Goal: Information Seeking & Learning: Learn about a topic

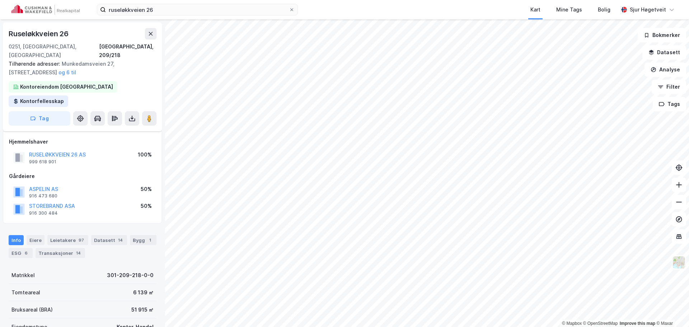
scroll to position [36, 0]
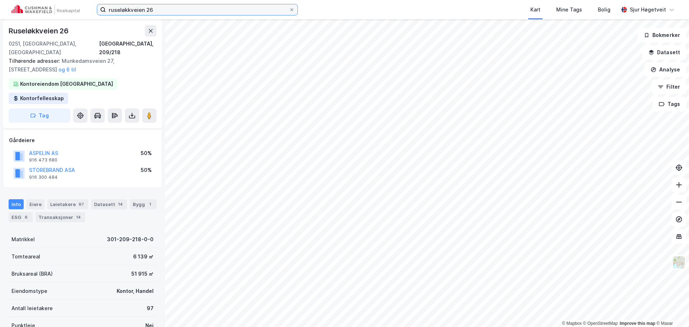
click at [202, 5] on input "ruseløkkveien 26" at bounding box center [197, 9] width 183 height 11
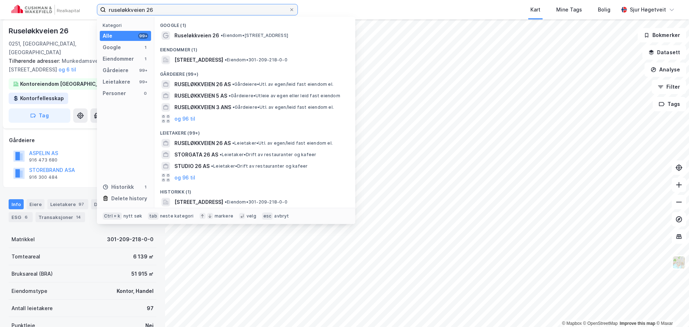
click at [202, 5] on input "ruseløkkveien 26" at bounding box center [197, 9] width 183 height 11
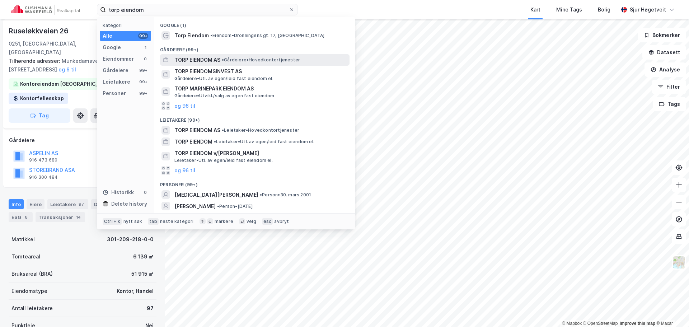
click at [264, 56] on div "TORP EIENDOM AS • Gårdeiere • Hovedkontortjenester" at bounding box center [261, 60] width 174 height 9
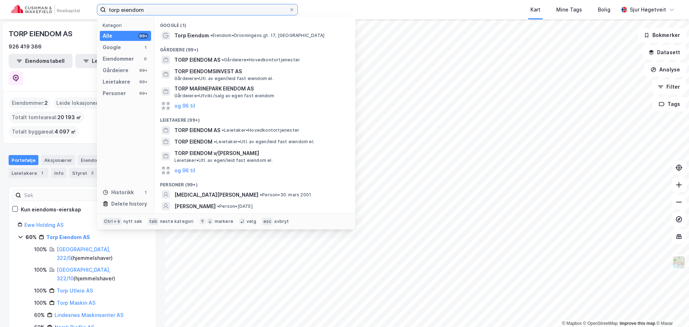
click at [157, 13] on input "torp eiendom" at bounding box center [197, 9] width 183 height 11
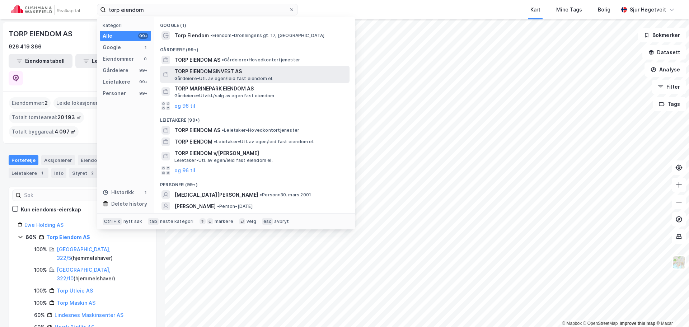
click at [256, 72] on span "TORP EIENDOMSINVEST AS" at bounding box center [260, 71] width 172 height 9
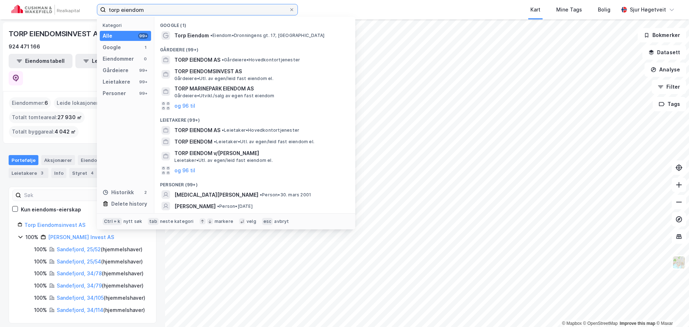
click at [181, 9] on input "torp eiendom" at bounding box center [197, 9] width 183 height 11
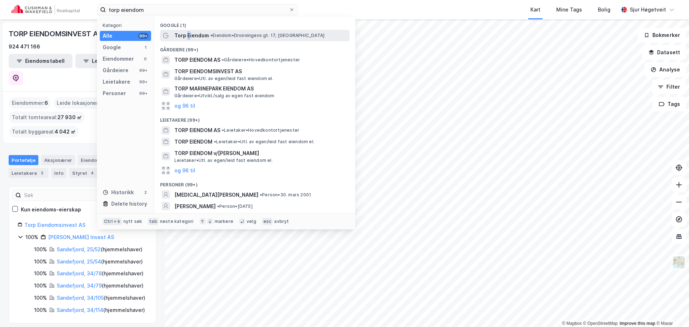
click at [188, 30] on div "Torp Eiendom • Eiendom • Dronningens gt. 17, 0154 Oslo" at bounding box center [254, 35] width 189 height 11
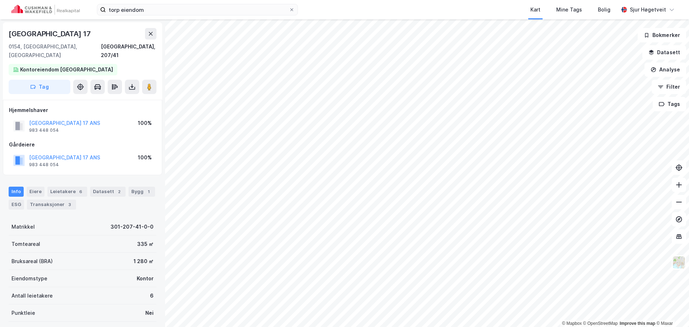
click at [81, 189] on div "Info Eiere Leietakere 6 Datasett 2 Bygg 1 ESG Transaksjoner 3" at bounding box center [83, 198] width 148 height 23
click at [80, 188] on div "6" at bounding box center [80, 191] width 7 height 7
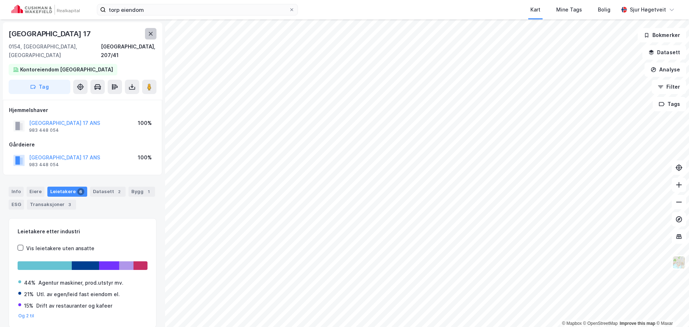
click at [151, 34] on icon at bounding box center [151, 34] width 6 height 6
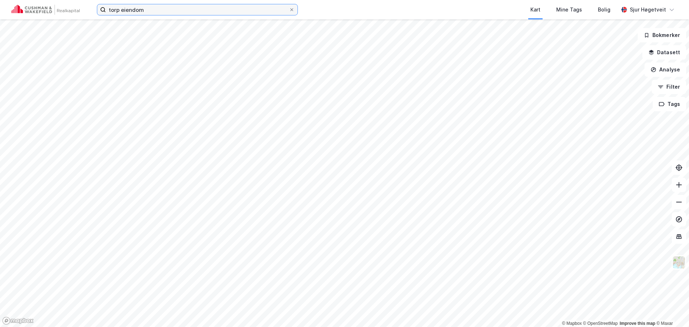
click at [138, 14] on input "torp eiendom" at bounding box center [197, 9] width 183 height 11
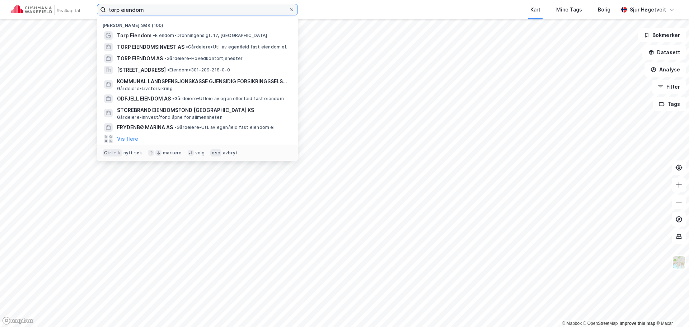
click at [138, 13] on input "torp eiendom" at bounding box center [197, 9] width 183 height 11
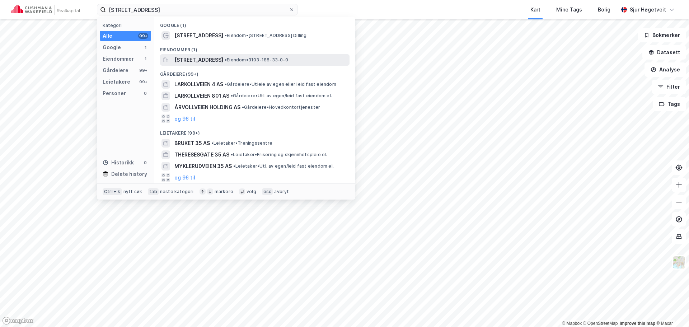
click at [231, 54] on div "Larkollveien 35, 1570, DILLING, MOSS • Eiendom • 3103-188-33-0-0" at bounding box center [254, 59] width 189 height 11
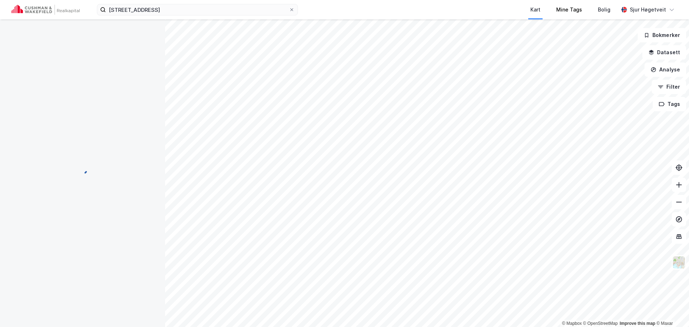
scroll to position [1, 0]
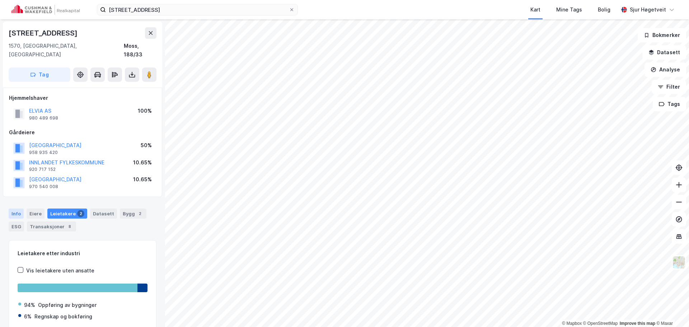
click at [10, 208] on div "Info" at bounding box center [16, 213] width 15 height 10
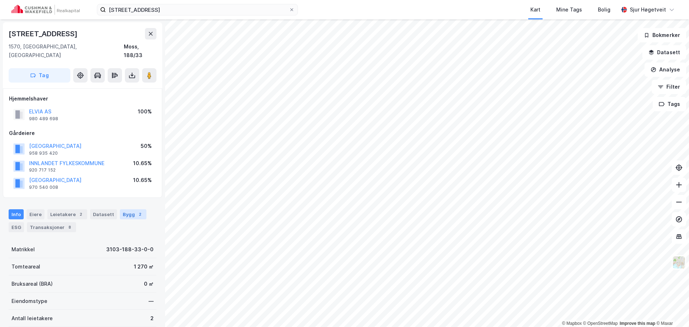
click at [126, 209] on div "Bygg 2" at bounding box center [133, 214] width 27 height 10
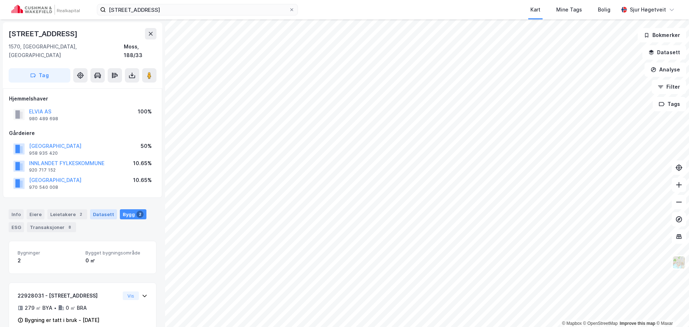
click at [95, 209] on div "Datasett" at bounding box center [103, 214] width 27 height 10
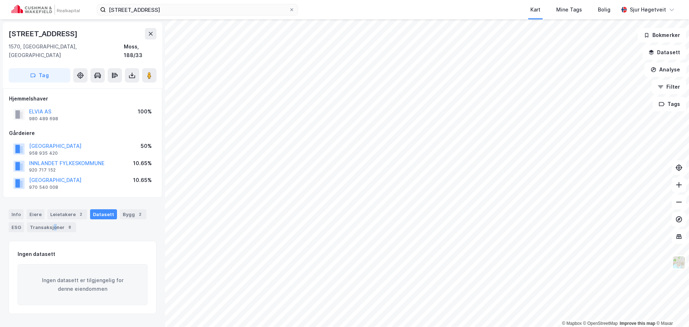
drag, startPoint x: 52, startPoint y: 217, endPoint x: 55, endPoint y: 212, distance: 5.0
click at [52, 222] on div "Transaksjoner 8" at bounding box center [51, 227] width 49 height 10
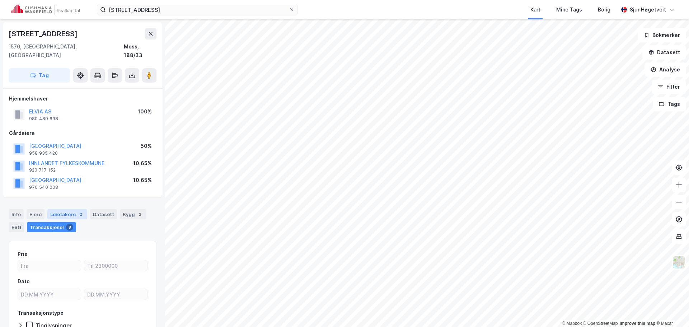
click at [63, 209] on div "Leietakere 2" at bounding box center [67, 214] width 40 height 10
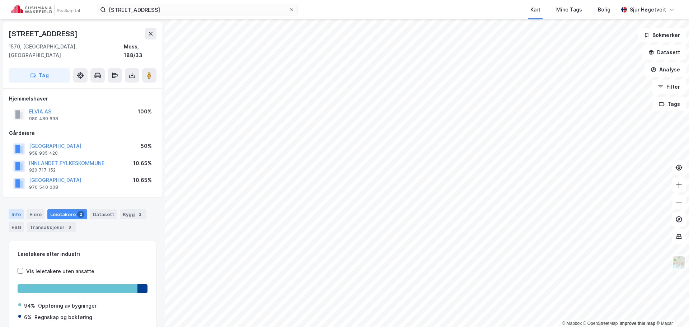
click at [20, 209] on div "Info" at bounding box center [16, 214] width 15 height 10
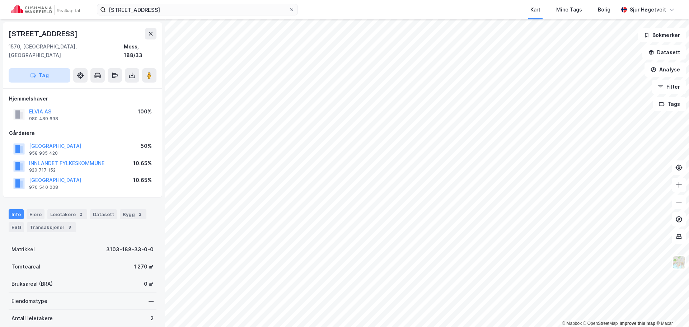
click at [55, 70] on button "Tag" at bounding box center [40, 75] width 62 height 14
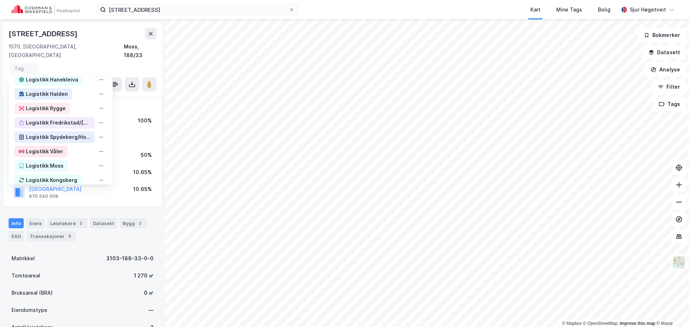
scroll to position [251, 0]
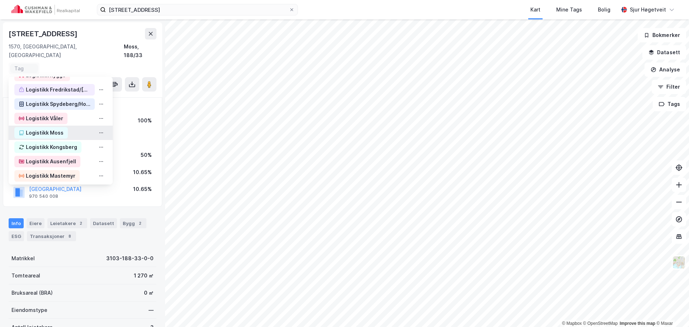
click at [74, 127] on div "Logistikk Moss" at bounding box center [61, 133] width 104 height 14
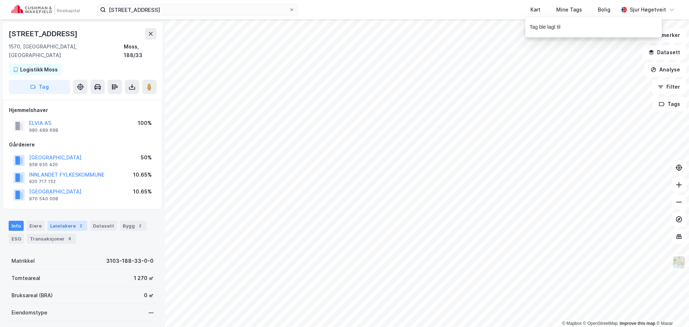
click at [74, 221] on div "Leietakere 2" at bounding box center [67, 226] width 40 height 10
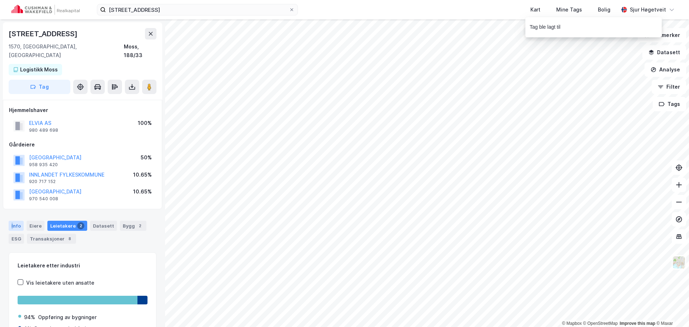
click at [12, 221] on div "Info" at bounding box center [16, 226] width 15 height 10
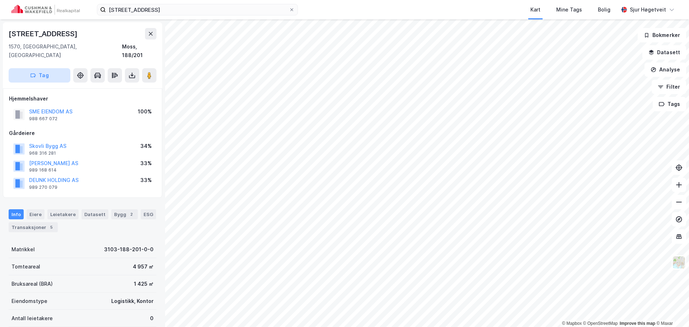
click at [60, 68] on button "Tag" at bounding box center [40, 75] width 62 height 14
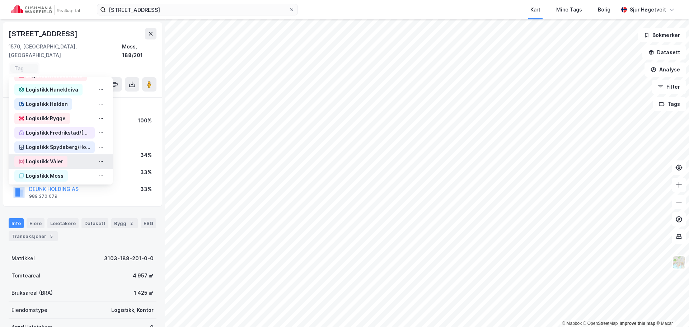
scroll to position [215, 0]
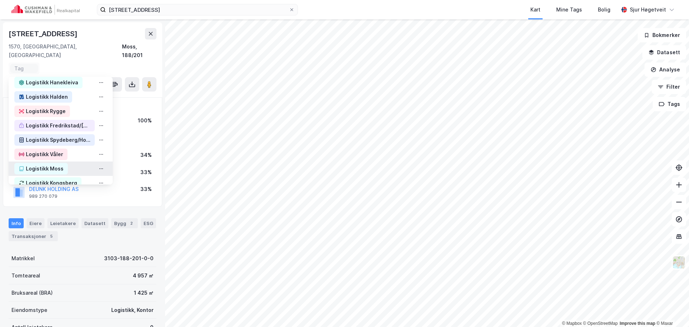
click at [70, 161] on div "Logistikk Moss" at bounding box center [61, 168] width 104 height 14
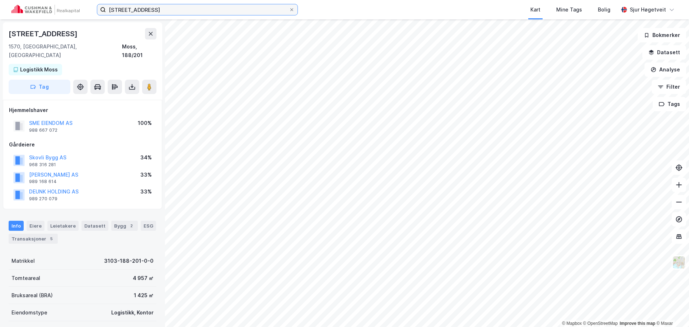
click at [175, 8] on input "larkollveien 35" at bounding box center [197, 9] width 183 height 11
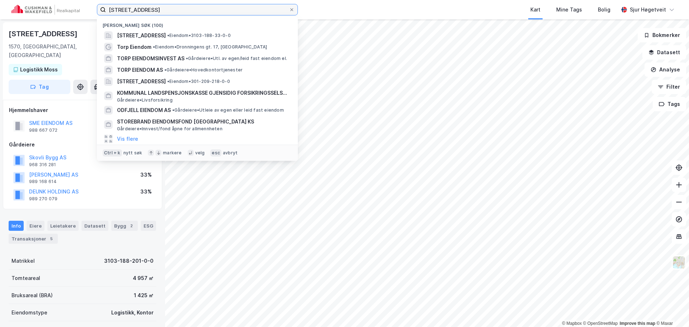
click at [175, 8] on input "larkollveien 35" at bounding box center [197, 9] width 183 height 11
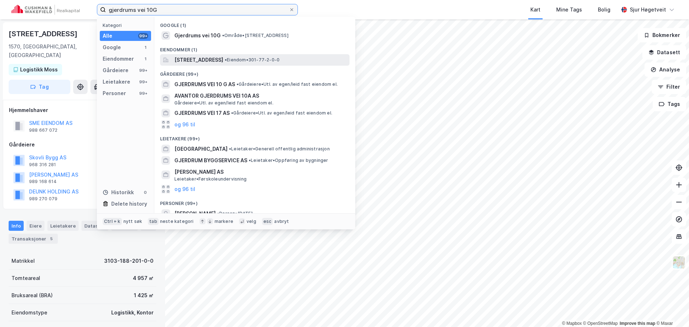
type input "gjerdrums vei 10G"
click at [227, 57] on span "•" at bounding box center [226, 59] width 2 height 5
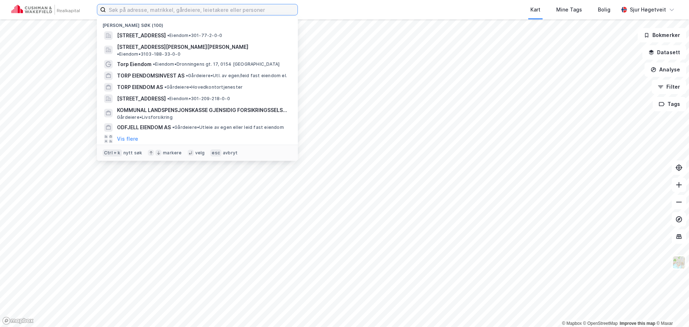
click at [267, 10] on input at bounding box center [202, 9] width 192 height 11
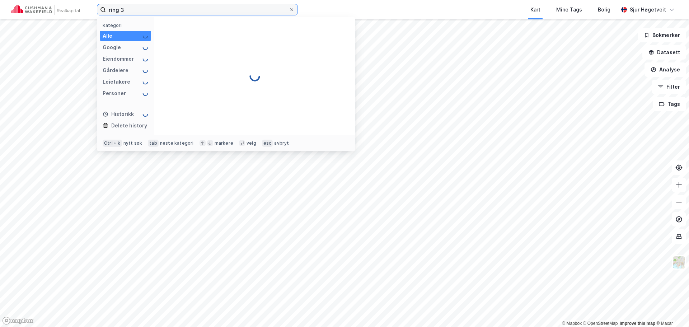
type input "ring 3"
